Goal: Task Accomplishment & Management: Use online tool/utility

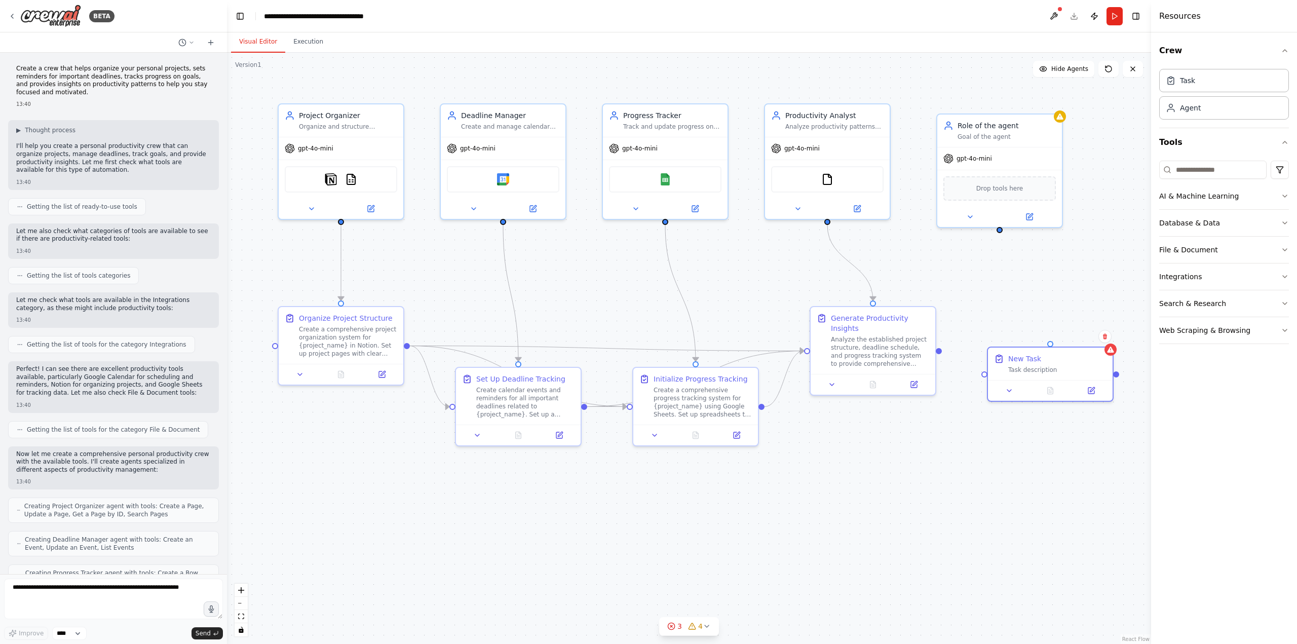
scroll to position [737, 0]
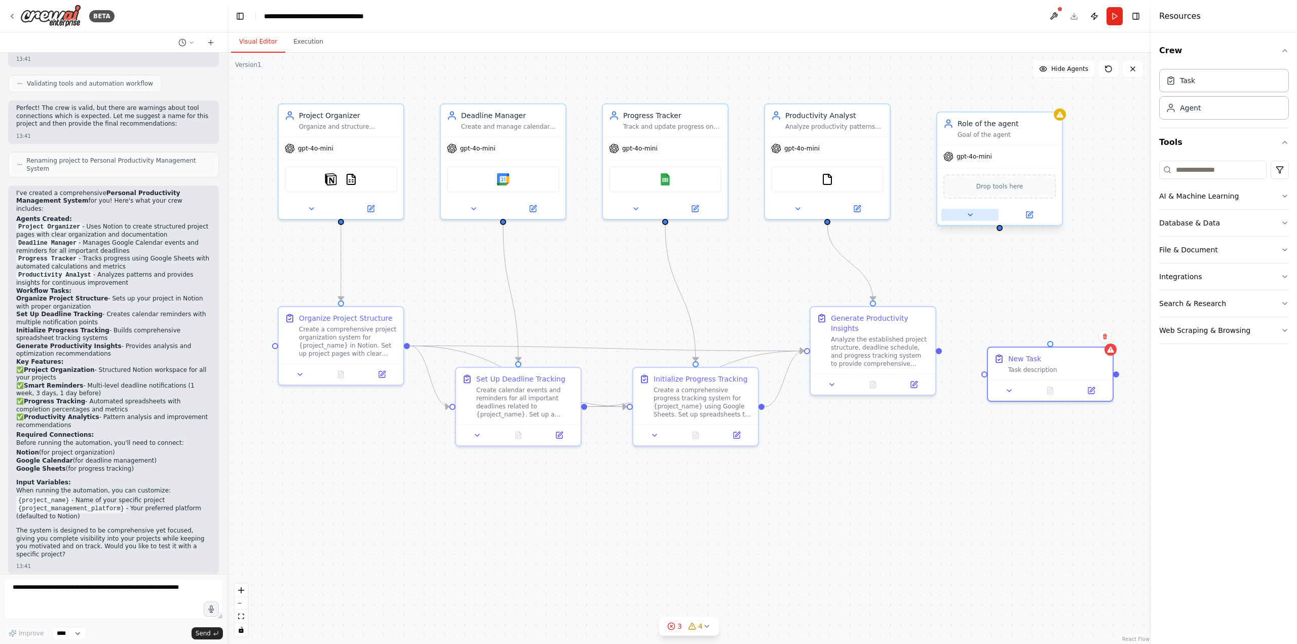
click at [970, 215] on icon at bounding box center [970, 215] width 4 height 2
click at [1025, 124] on div "Role of the agent" at bounding box center [1007, 124] width 98 height 10
click at [1055, 104] on icon at bounding box center [1054, 103] width 4 height 6
click at [1029, 101] on button "Confirm" at bounding box center [1026, 102] width 36 height 12
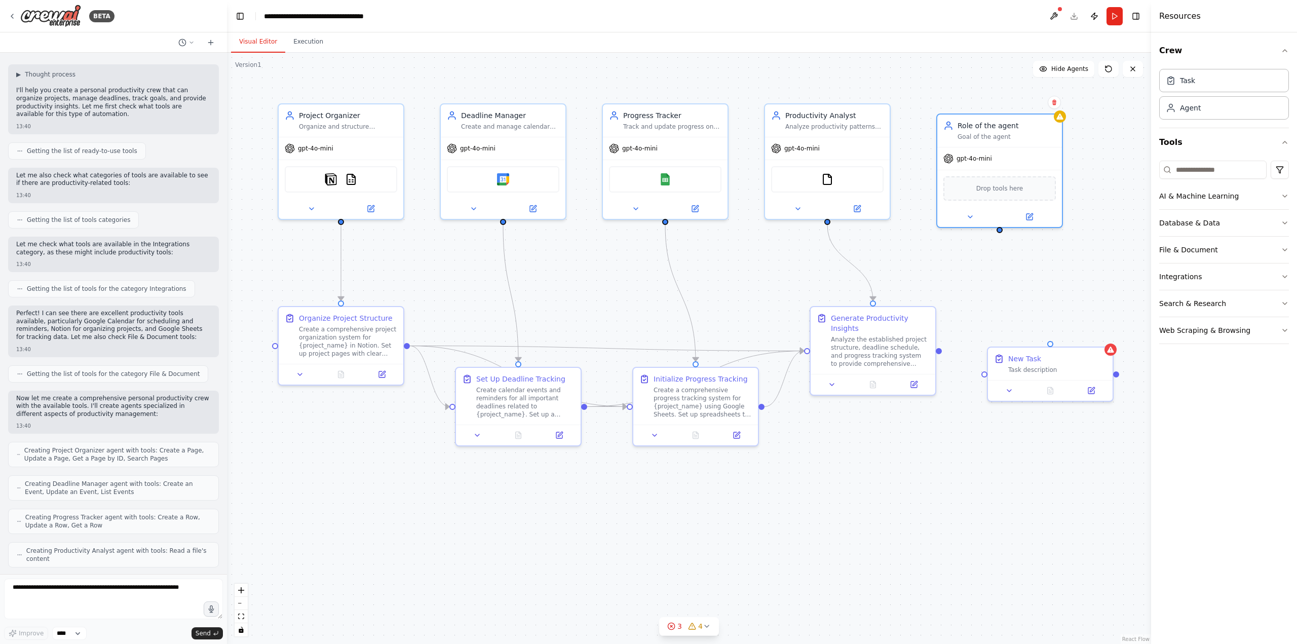
scroll to position [0, 0]
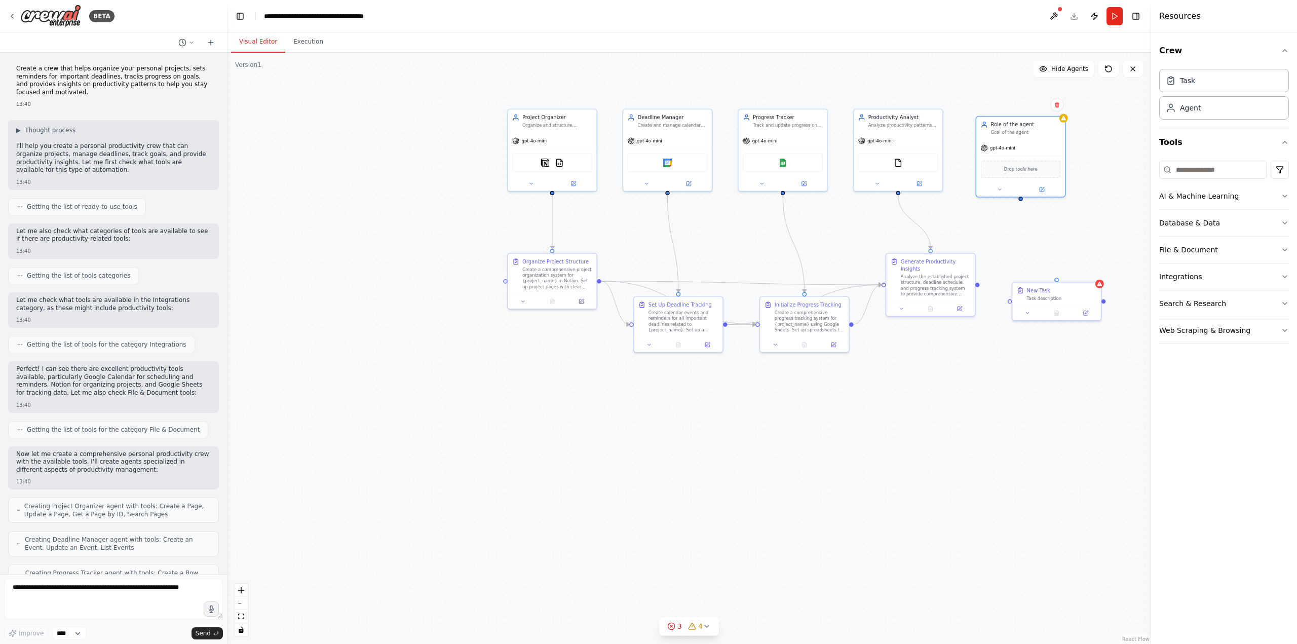
click at [1253, 57] on button "Crew" at bounding box center [1224, 50] width 130 height 28
click at [1268, 145] on button "Tools" at bounding box center [1224, 142] width 130 height 28
click at [1265, 138] on button "Tools" at bounding box center [1224, 142] width 130 height 28
click at [8, 15] on div "BETA" at bounding box center [113, 16] width 227 height 32
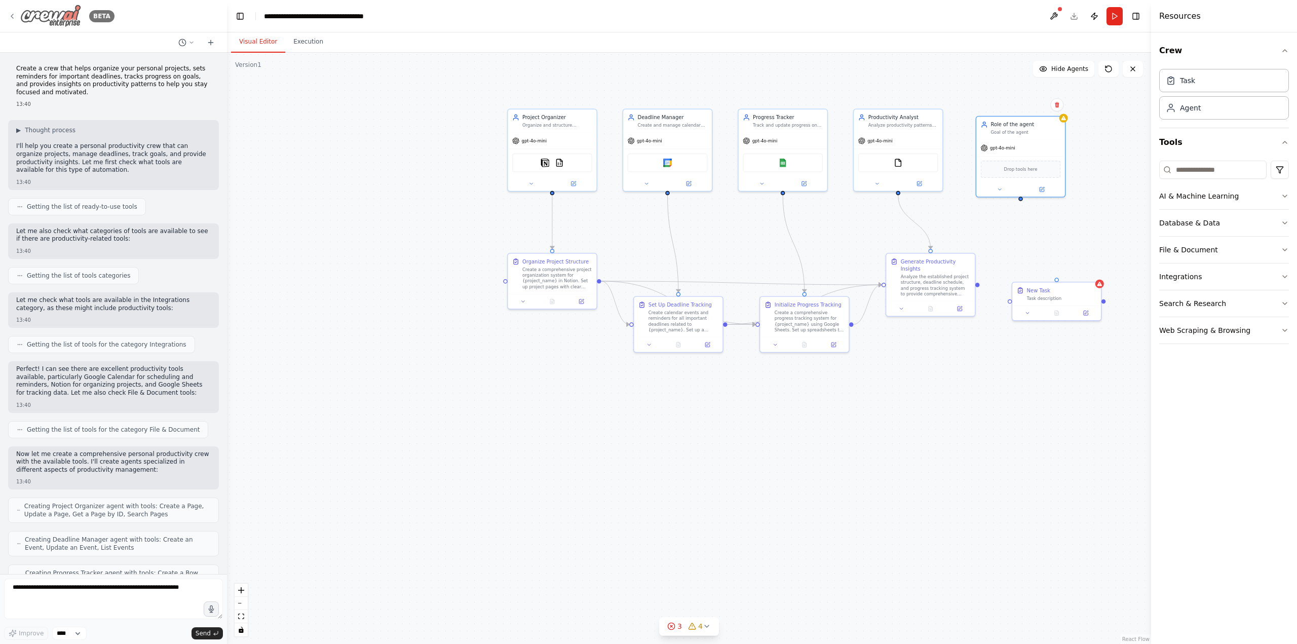
click at [12, 17] on icon at bounding box center [12, 16] width 2 height 4
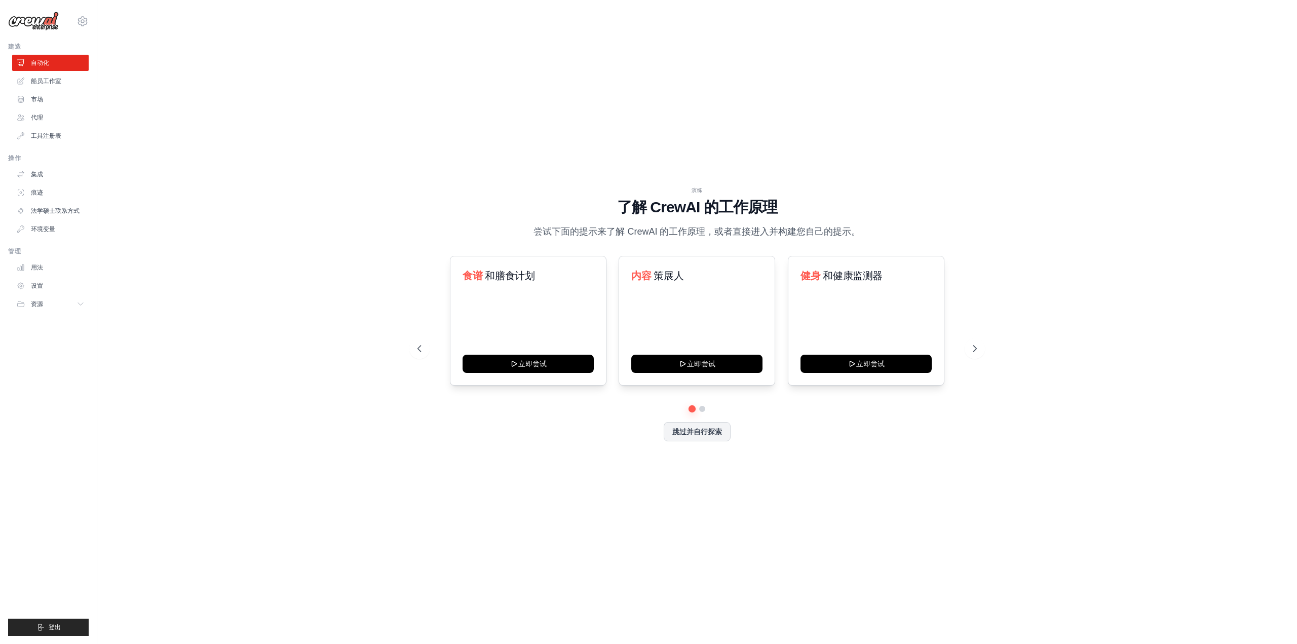
click at [1025, 70] on div "演练 了解 CrewAI 的工作原理 尝试下面的提示来了解 CrewAI 的工作原理，或者直接进入并构建您自己的提示。 食谱 和膳食计划 立即尝试 内容 策展…" at bounding box center [696, 322] width 1167 height 624
click at [649, 80] on div "WALKTHROUGH See how CrewAI works Try a prompt below to see how CrewAI works, or…" at bounding box center [696, 322] width 1167 height 624
click at [52, 80] on link "Crew Studio" at bounding box center [51, 81] width 77 height 16
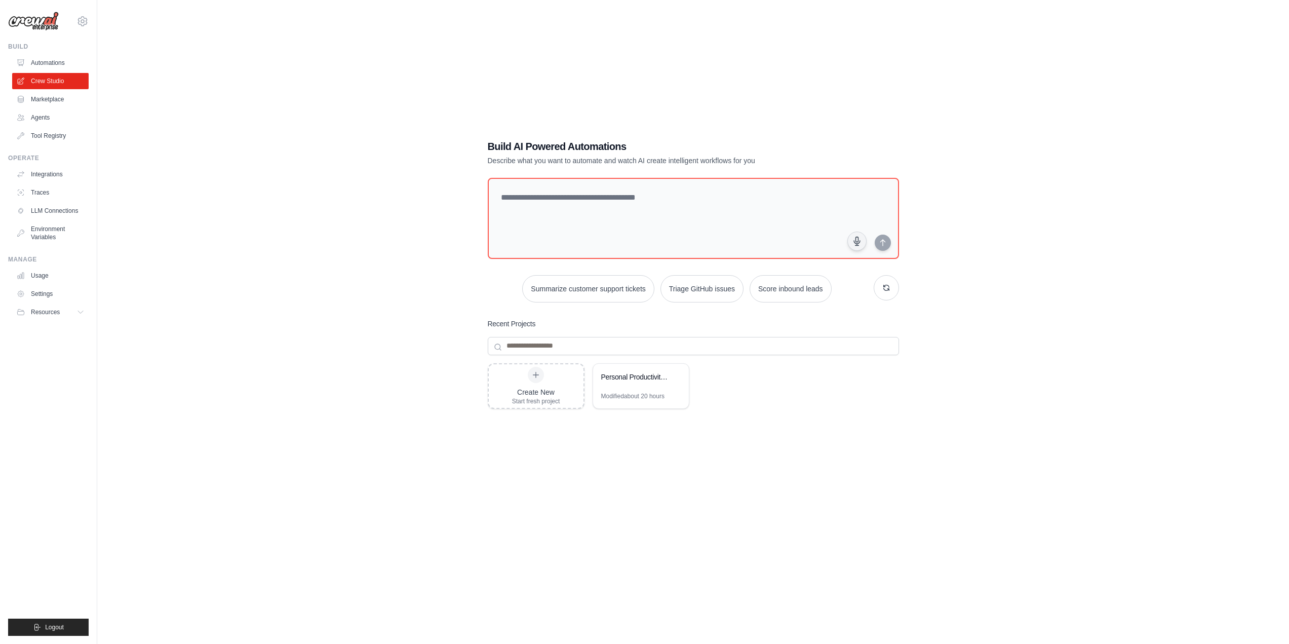
click at [55, 108] on ul "Automations Crew Studio Marketplace Agents Tool Registry" at bounding box center [50, 99] width 77 height 89
click at [55, 102] on link "Marketplace" at bounding box center [51, 99] width 77 height 16
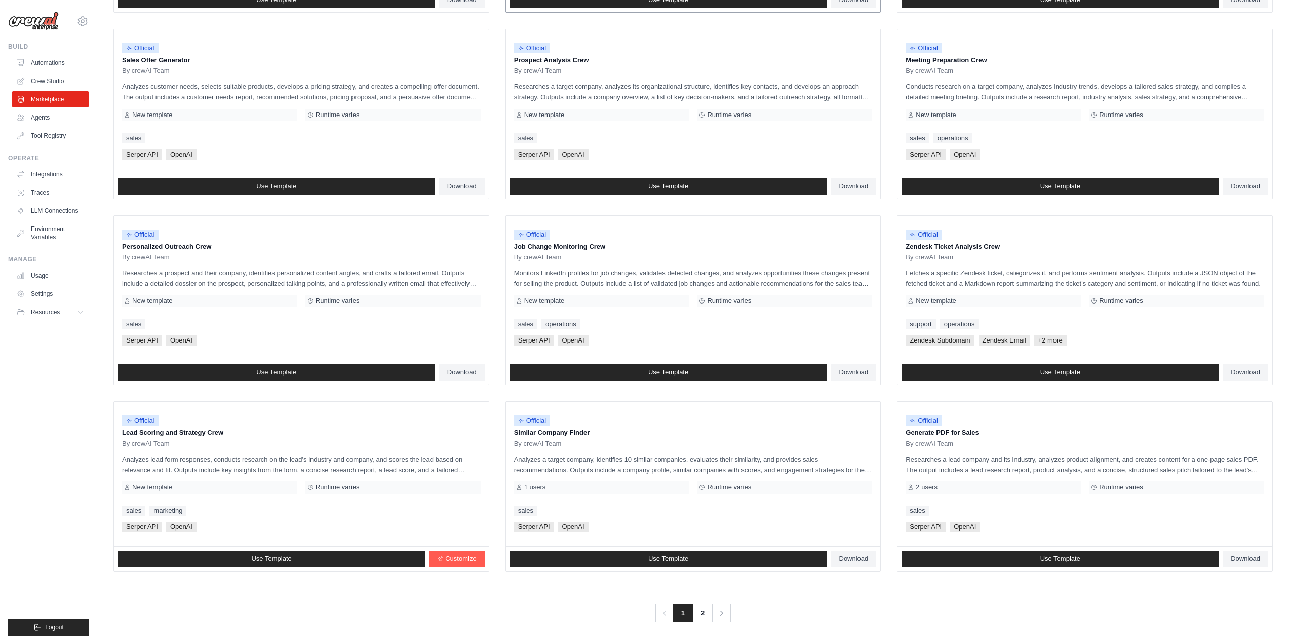
scroll to position [295, 0]
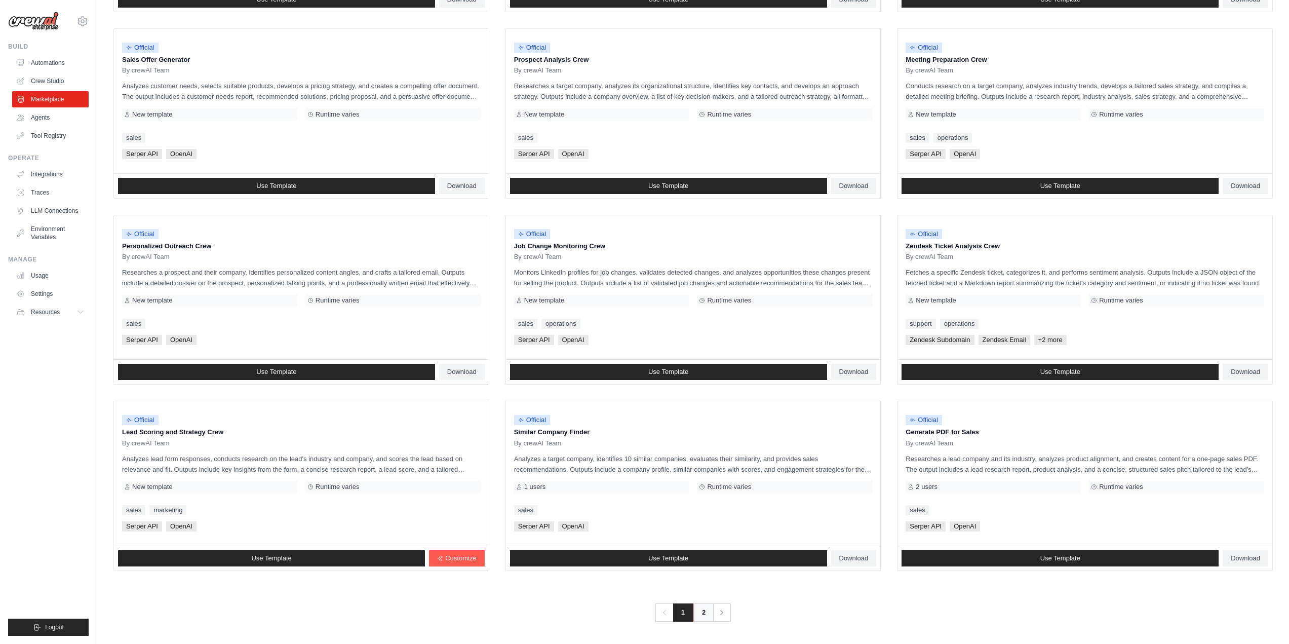
click at [699, 611] on link "2" at bounding box center [704, 612] width 20 height 18
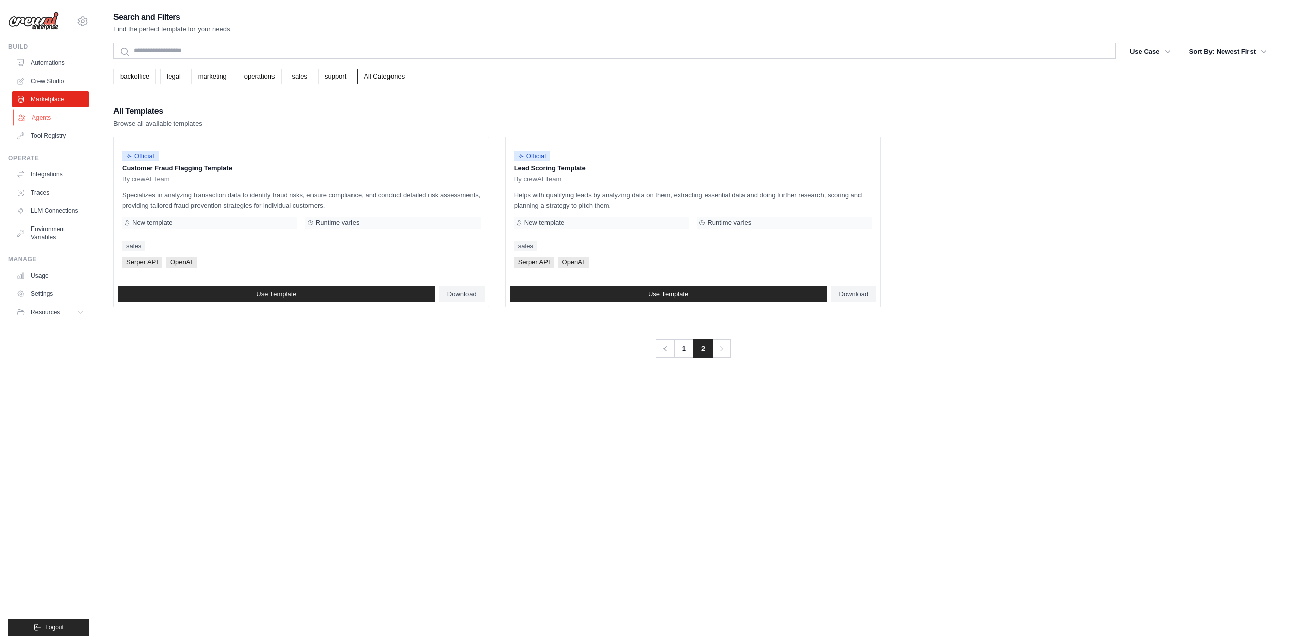
click at [55, 118] on link "Agents" at bounding box center [51, 117] width 77 height 16
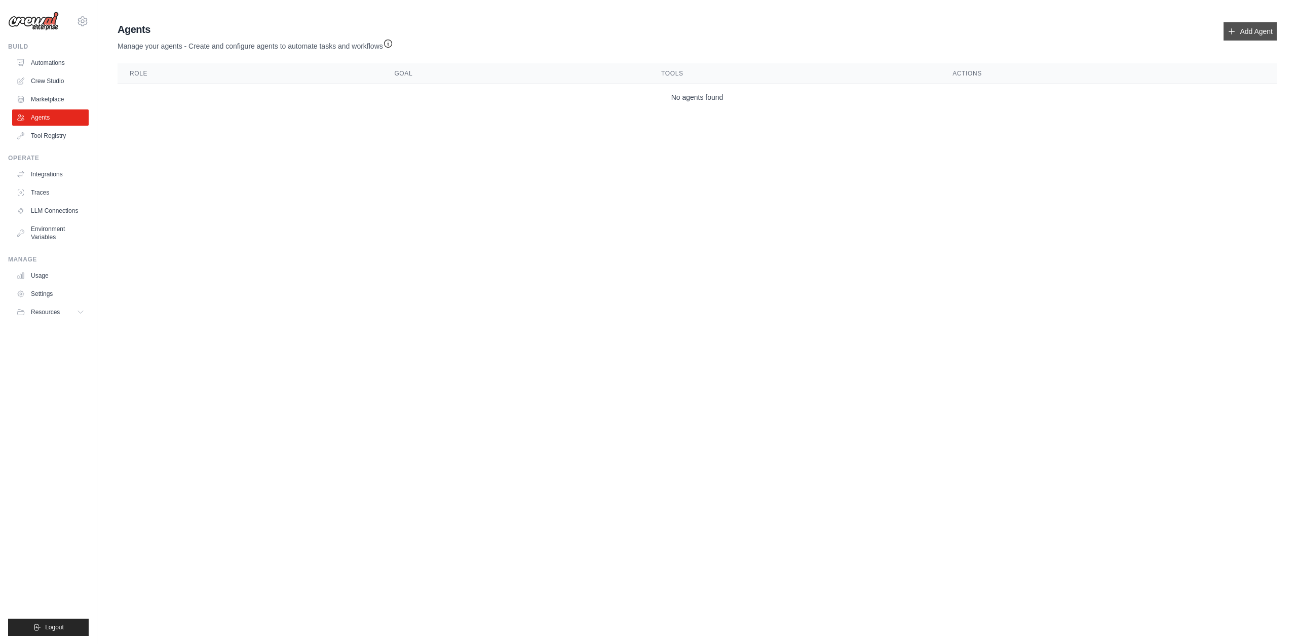
click at [1241, 37] on link "Add Agent" at bounding box center [1250, 31] width 53 height 18
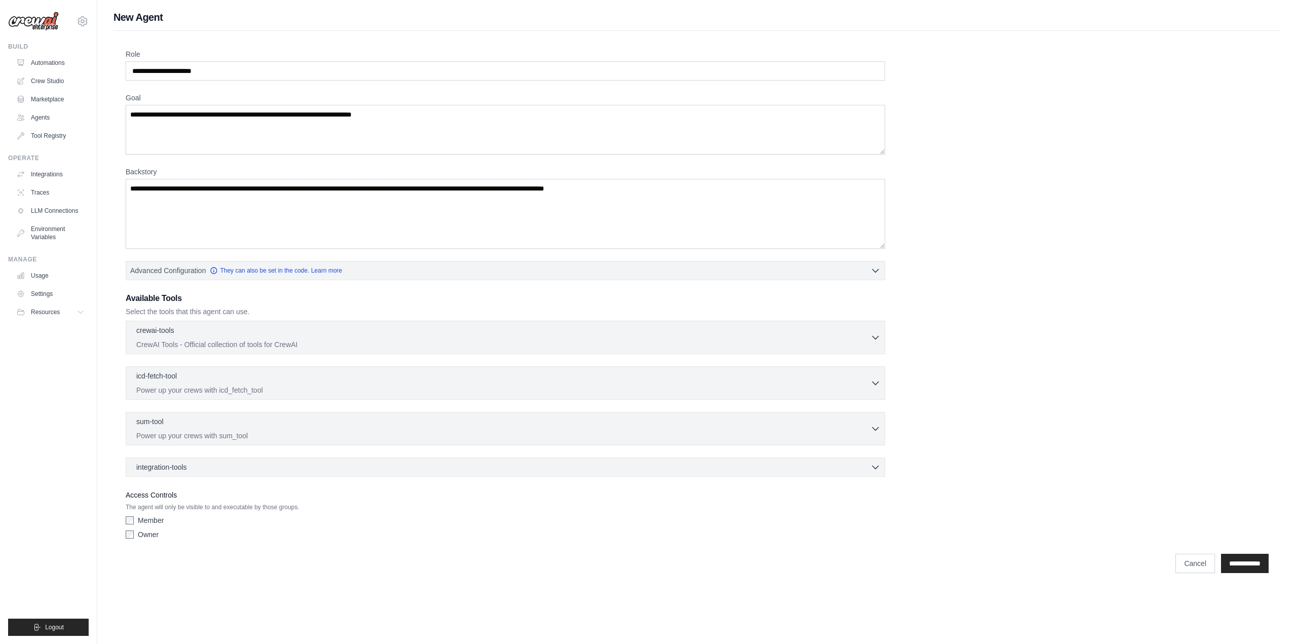
click at [144, 525] on div "Member Owner" at bounding box center [505, 529] width 759 height 28
click at [145, 521] on label "Member" at bounding box center [151, 520] width 26 height 10
click at [227, 336] on div "crewai-tools 0 selected" at bounding box center [503, 331] width 734 height 12
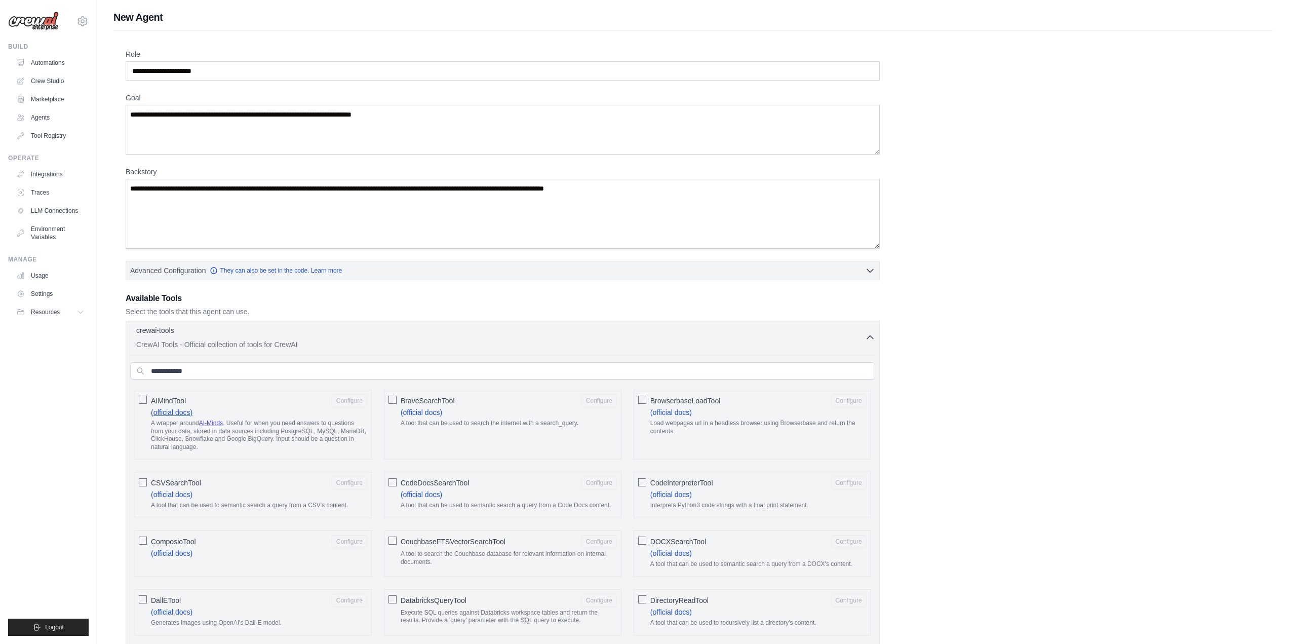
click at [183, 412] on link "(official docs)" at bounding box center [172, 412] width 42 height 8
